Goal: Information Seeking & Learning: Learn about a topic

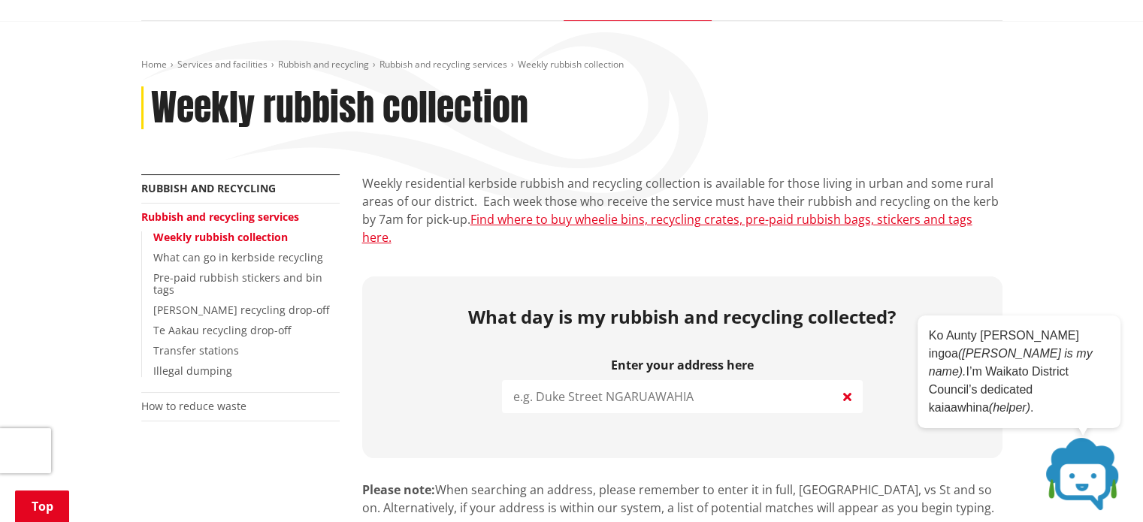
scroll to position [210, 0]
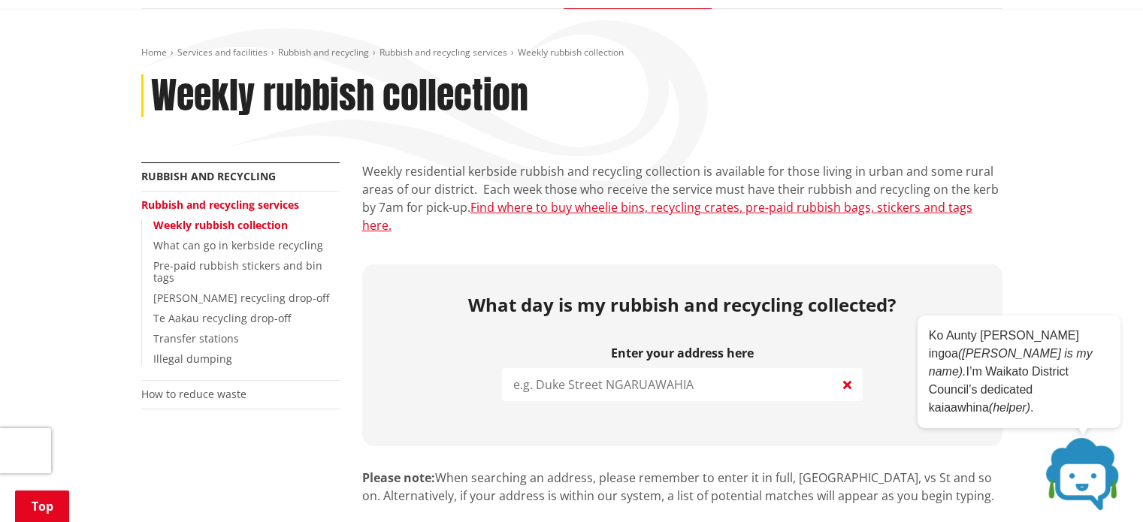
click at [566, 368] on input "search" at bounding box center [682, 384] width 361 height 33
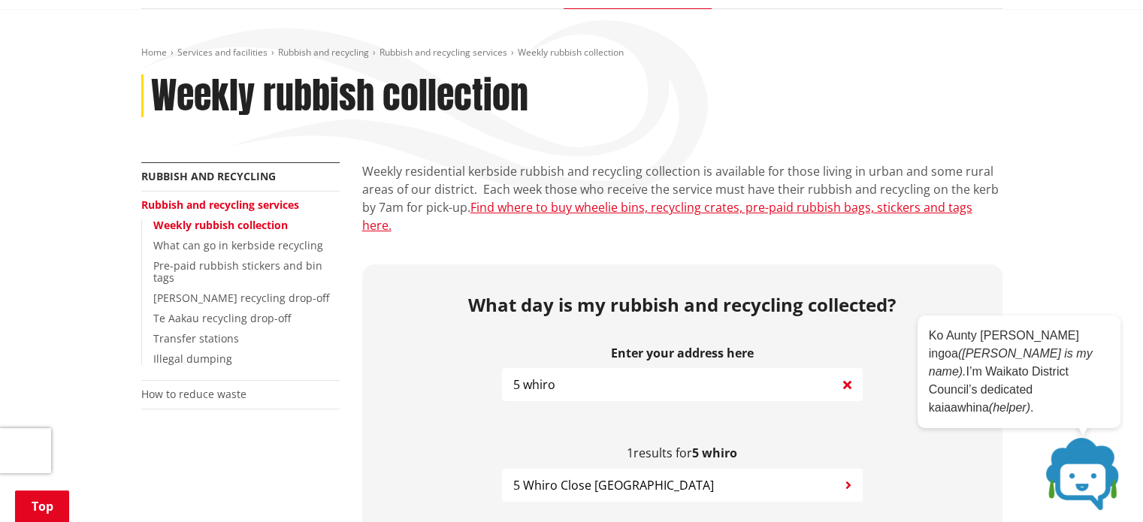
type input "5 whiro"
click at [577, 476] on span "5 Whiro Close [GEOGRAPHIC_DATA]" at bounding box center [613, 485] width 201 height 18
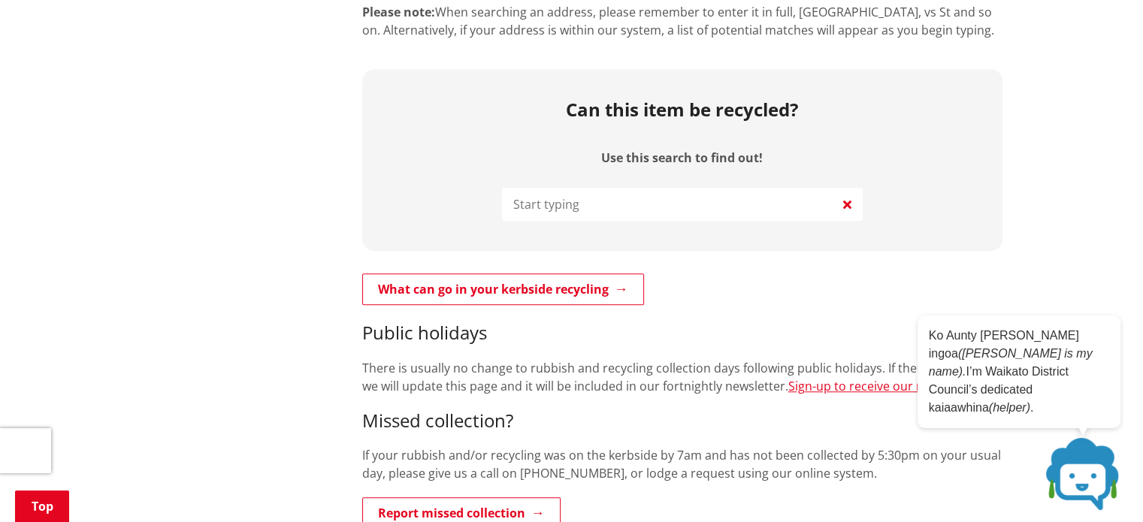
scroll to position [1287, 0]
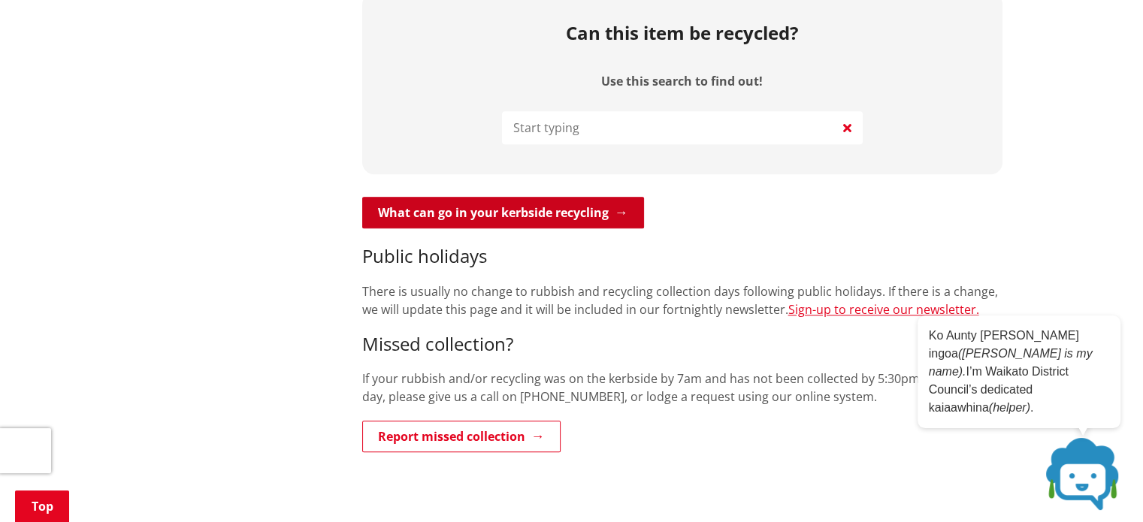
click at [547, 197] on link "What can go in your kerbside recycling" at bounding box center [503, 213] width 282 height 32
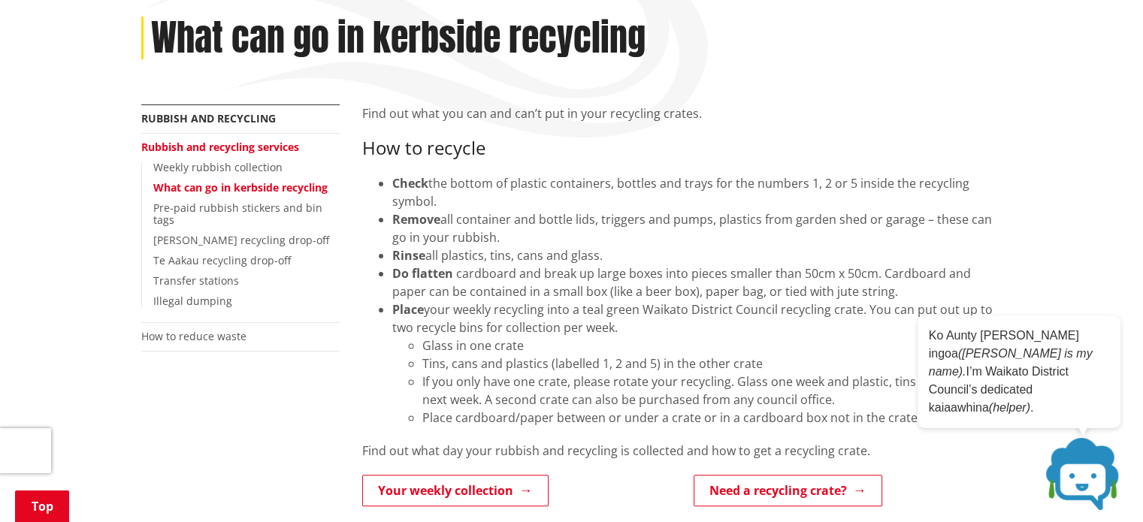
scroll to position [270, 0]
